Goal: Information Seeking & Learning: Learn about a topic

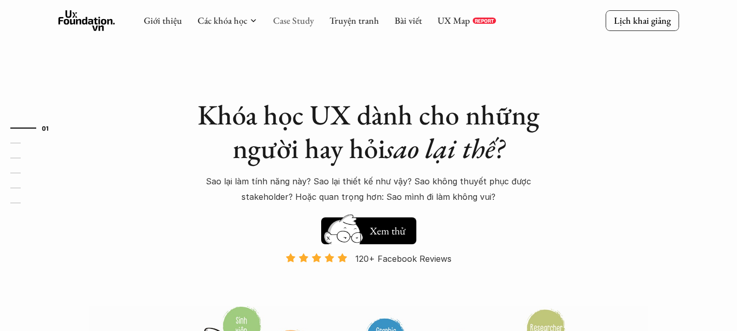
click at [289, 23] on link "Case Study" at bounding box center [293, 20] width 41 height 12
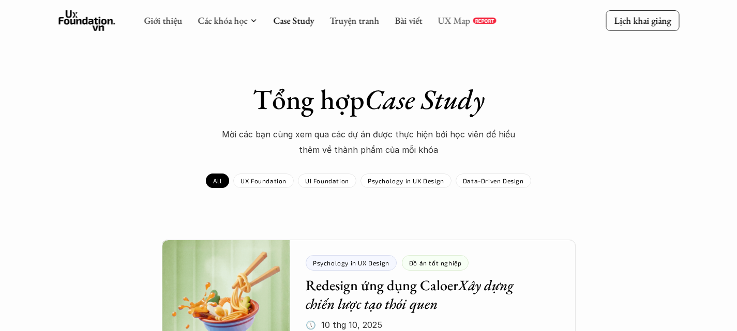
click at [467, 19] on link "UX Map" at bounding box center [453, 20] width 33 height 12
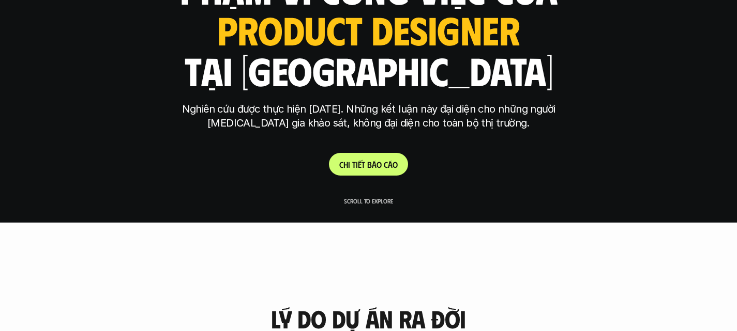
scroll to position [117, 0]
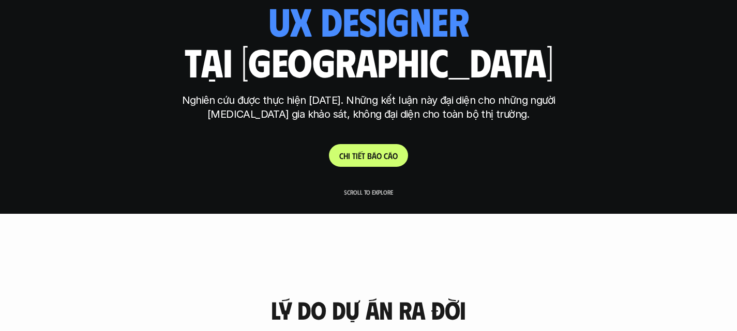
click at [265, 102] on p "Nghiên cứu được thực hiện [DATE]. Những kết luận này đại diện cho những người […" at bounding box center [369, 108] width 388 height 28
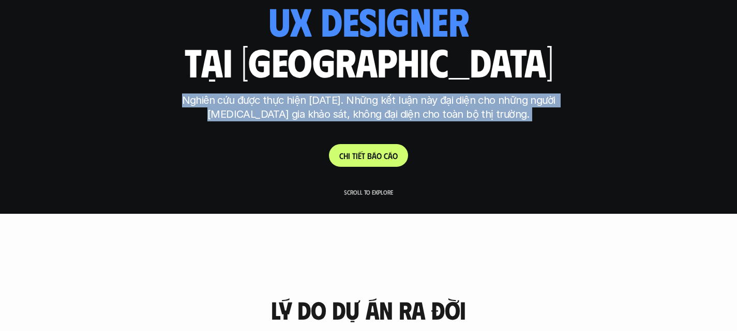
click at [265, 102] on p "Nghiên cứu được thực hiện [DATE]. Những kết luận này đại diện cho những người […" at bounding box center [369, 108] width 388 height 28
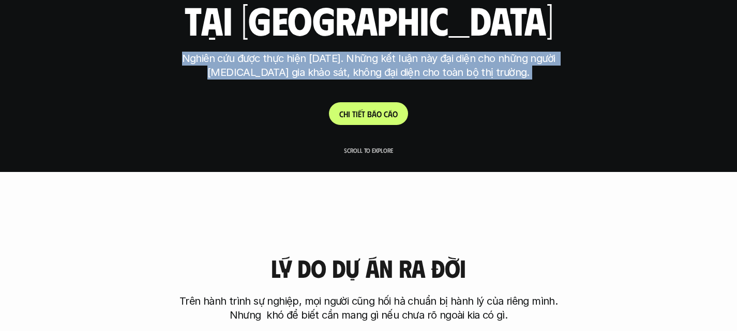
scroll to position [159, 0]
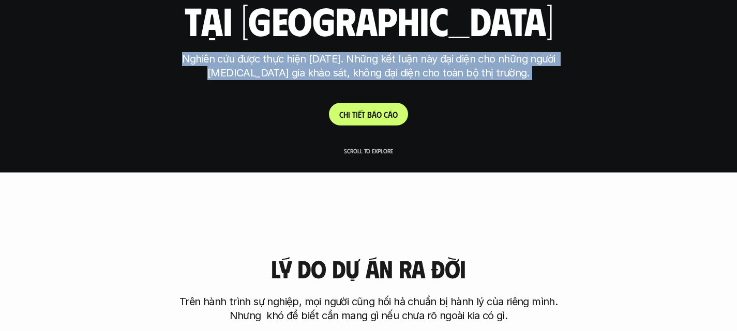
click at [353, 106] on link "C h i t i ế t b á o c á o" at bounding box center [368, 114] width 79 height 23
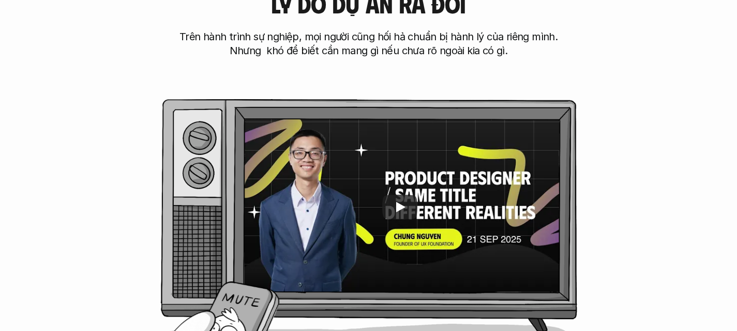
scroll to position [424, 0]
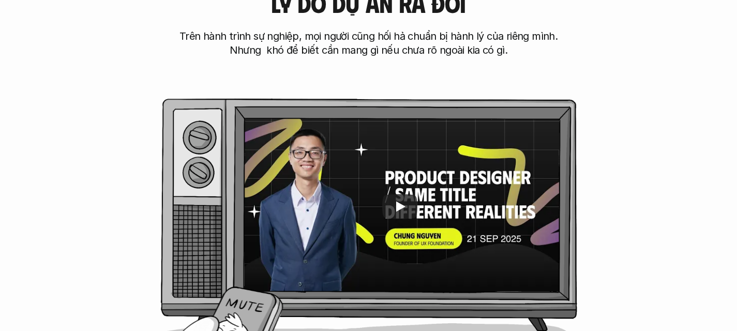
click at [246, 33] on p "Trên hành trình sự nghiệp, mọi người cũng hối hả chuẩn bị hành lý của riêng mìn…" at bounding box center [369, 43] width 388 height 28
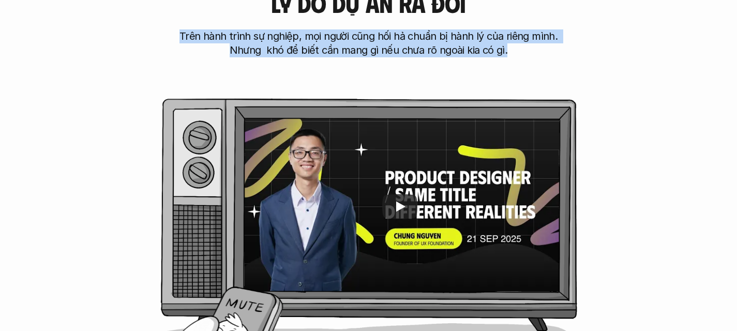
click at [246, 33] on p "Trên hành trình sự nghiệp, mọi người cũng hối hả chuẩn bị hành lý của riêng mìn…" at bounding box center [369, 43] width 388 height 28
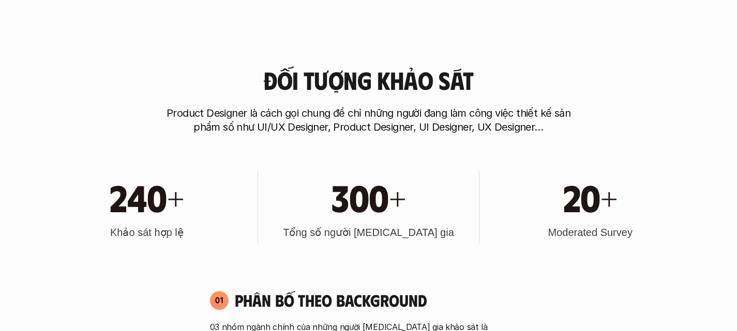
scroll to position [854, 0]
click at [350, 76] on h3 "Đối tượng khảo sát" at bounding box center [368, 79] width 210 height 27
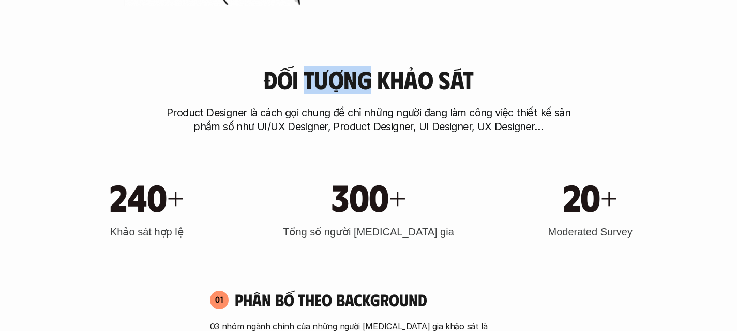
click at [350, 76] on h3 "Đối tượng khảo sát" at bounding box center [368, 79] width 210 height 27
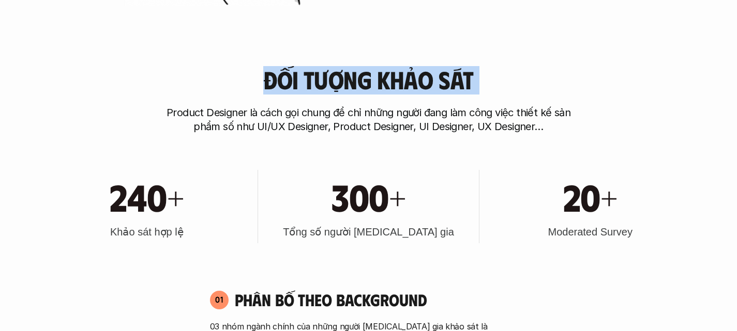
click at [350, 76] on h3 "Đối tượng khảo sát" at bounding box center [368, 79] width 210 height 27
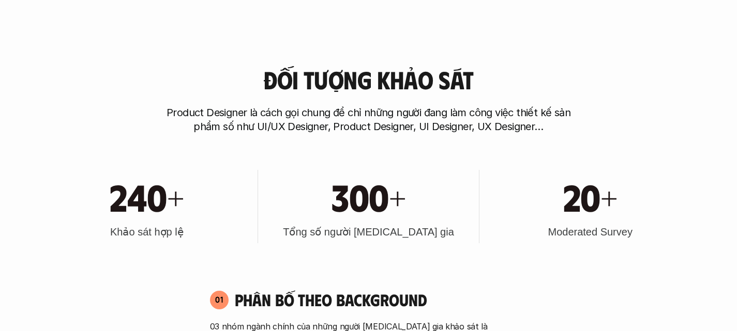
click at [120, 202] on h1 "240+" at bounding box center [147, 196] width 74 height 44
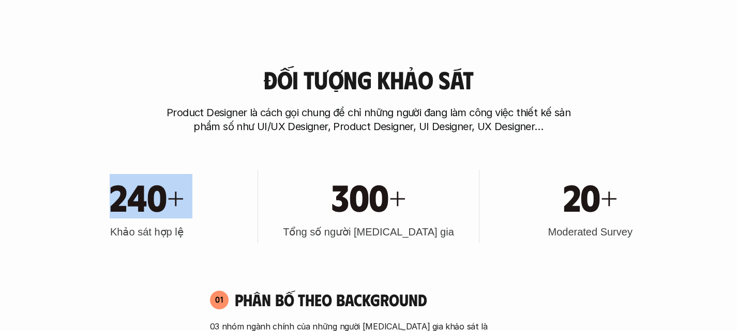
click at [120, 202] on h1 "240+" at bounding box center [147, 196] width 74 height 44
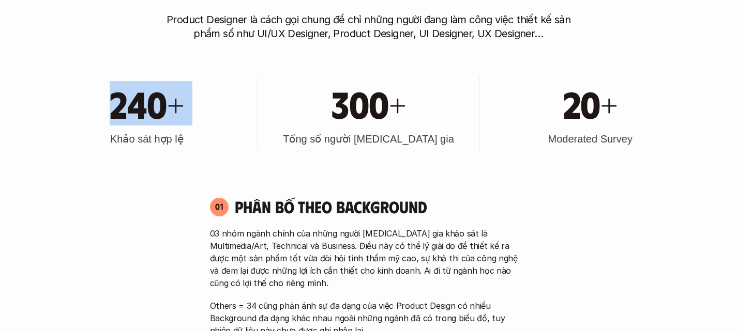
scroll to position [947, 0]
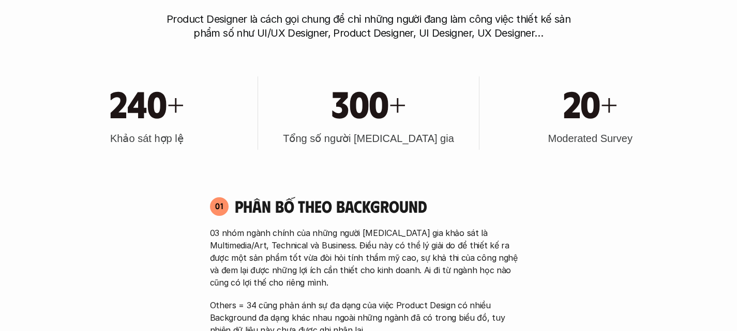
click at [559, 137] on h3 "Moderated Survey" at bounding box center [589, 138] width 84 height 14
click at [620, 135] on h3 "Moderated Survey" at bounding box center [589, 138] width 84 height 14
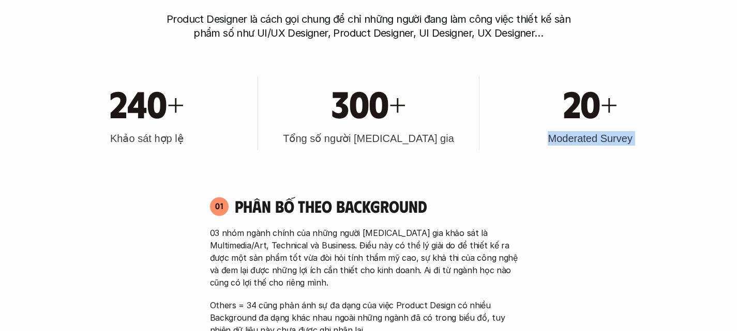
click at [620, 135] on h3 "Moderated Survey" at bounding box center [589, 138] width 84 height 14
copy h3 "Moderated Survey"
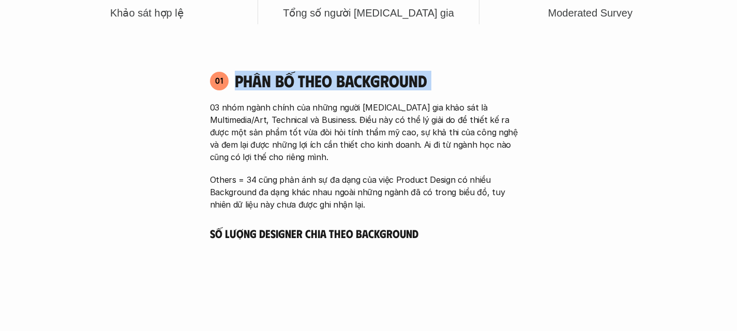
scroll to position [1079, 0]
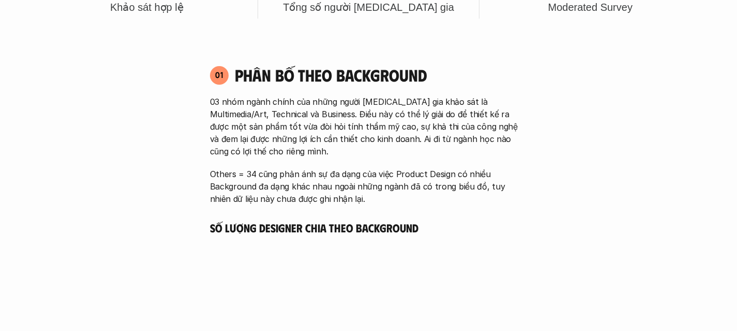
click at [220, 100] on p "03 nhóm ngành chính của những người [MEDICAL_DATA] gia khảo sát là Multimedia/A…" at bounding box center [368, 127] width 317 height 62
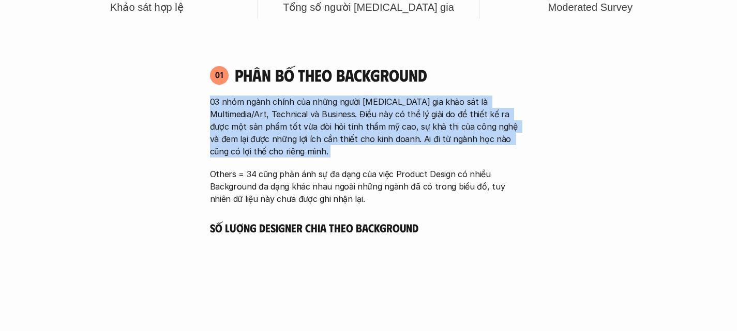
click at [220, 100] on p "03 nhóm ngành chính của những người [MEDICAL_DATA] gia khảo sát là Multimedia/A…" at bounding box center [368, 127] width 317 height 62
click at [311, 116] on p "03 nhóm ngành chính của những người [MEDICAL_DATA] gia khảo sát là Multimedia/A…" at bounding box center [368, 127] width 317 height 62
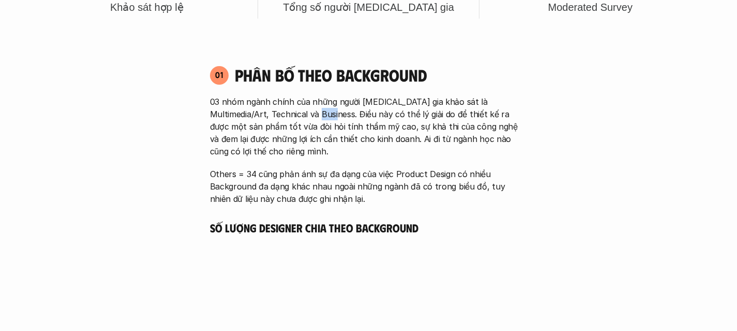
click at [311, 116] on p "03 nhóm ngành chính của những người [MEDICAL_DATA] gia khảo sát là Multimedia/A…" at bounding box center [368, 127] width 317 height 62
click at [346, 128] on p "03 nhóm ngành chính của những người [MEDICAL_DATA] gia khảo sát là Multimedia/A…" at bounding box center [368, 127] width 317 height 62
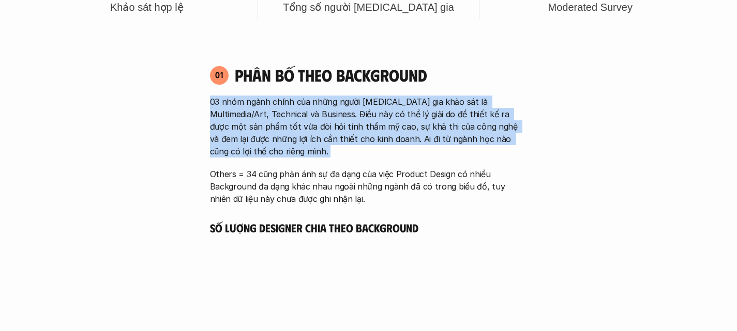
click at [346, 128] on p "03 nhóm ngành chính của những người [MEDICAL_DATA] gia khảo sát là Multimedia/A…" at bounding box center [368, 127] width 317 height 62
